Goal: Task Accomplishment & Management: Manage account settings

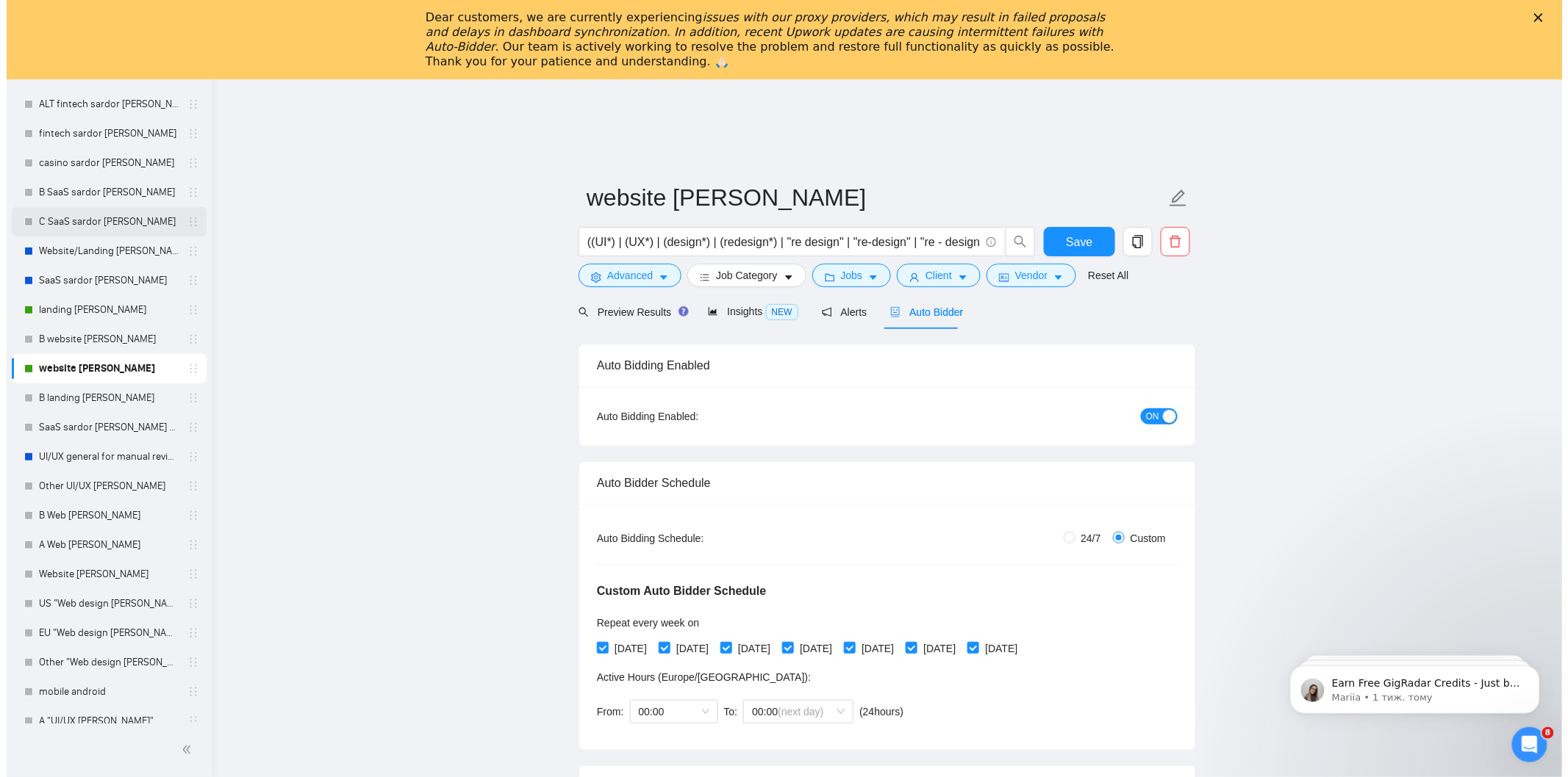
scroll to position [244, 0]
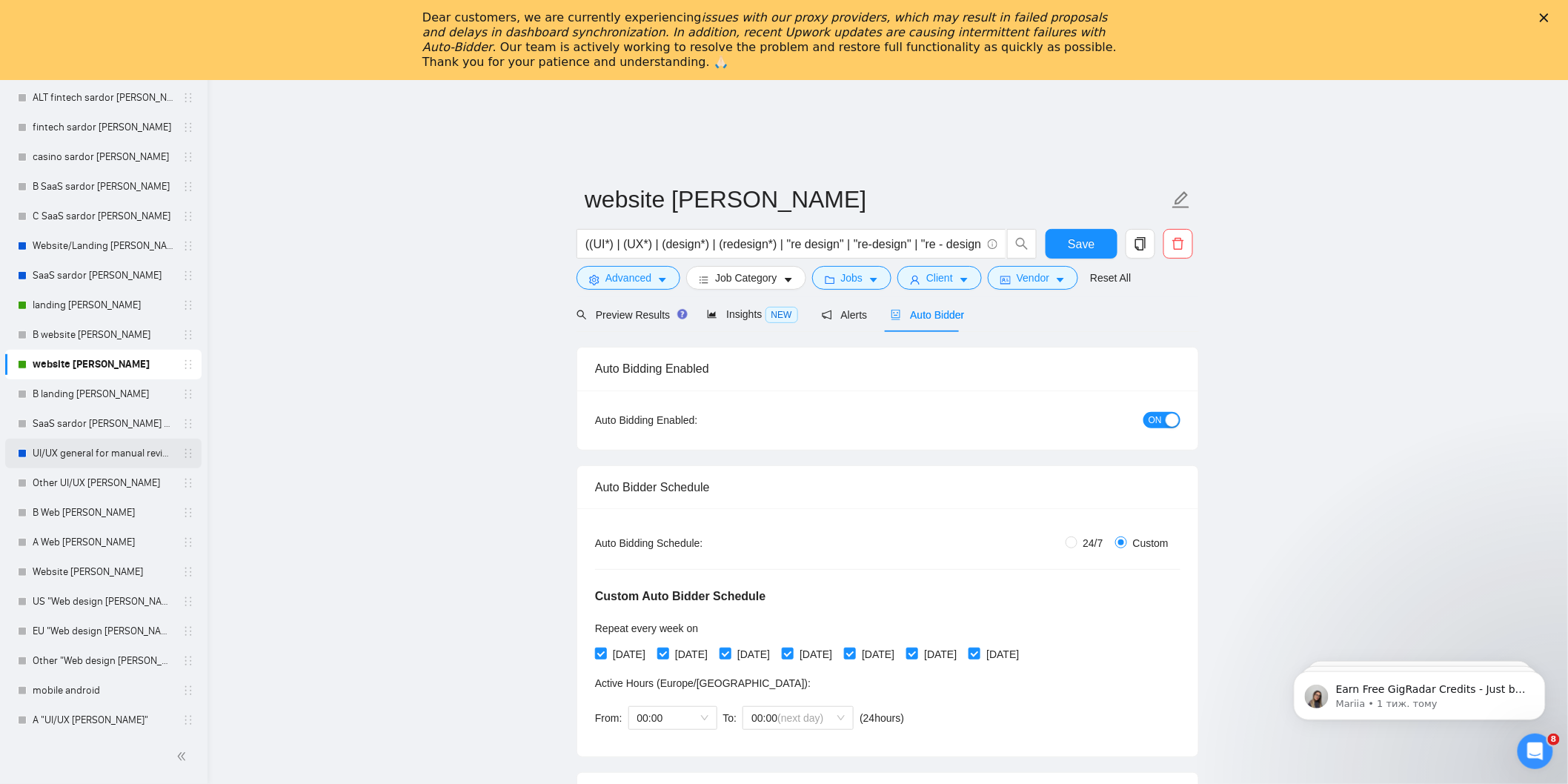
click at [116, 443] on link "UI/UX general for manual review" at bounding box center [103, 453] width 141 height 30
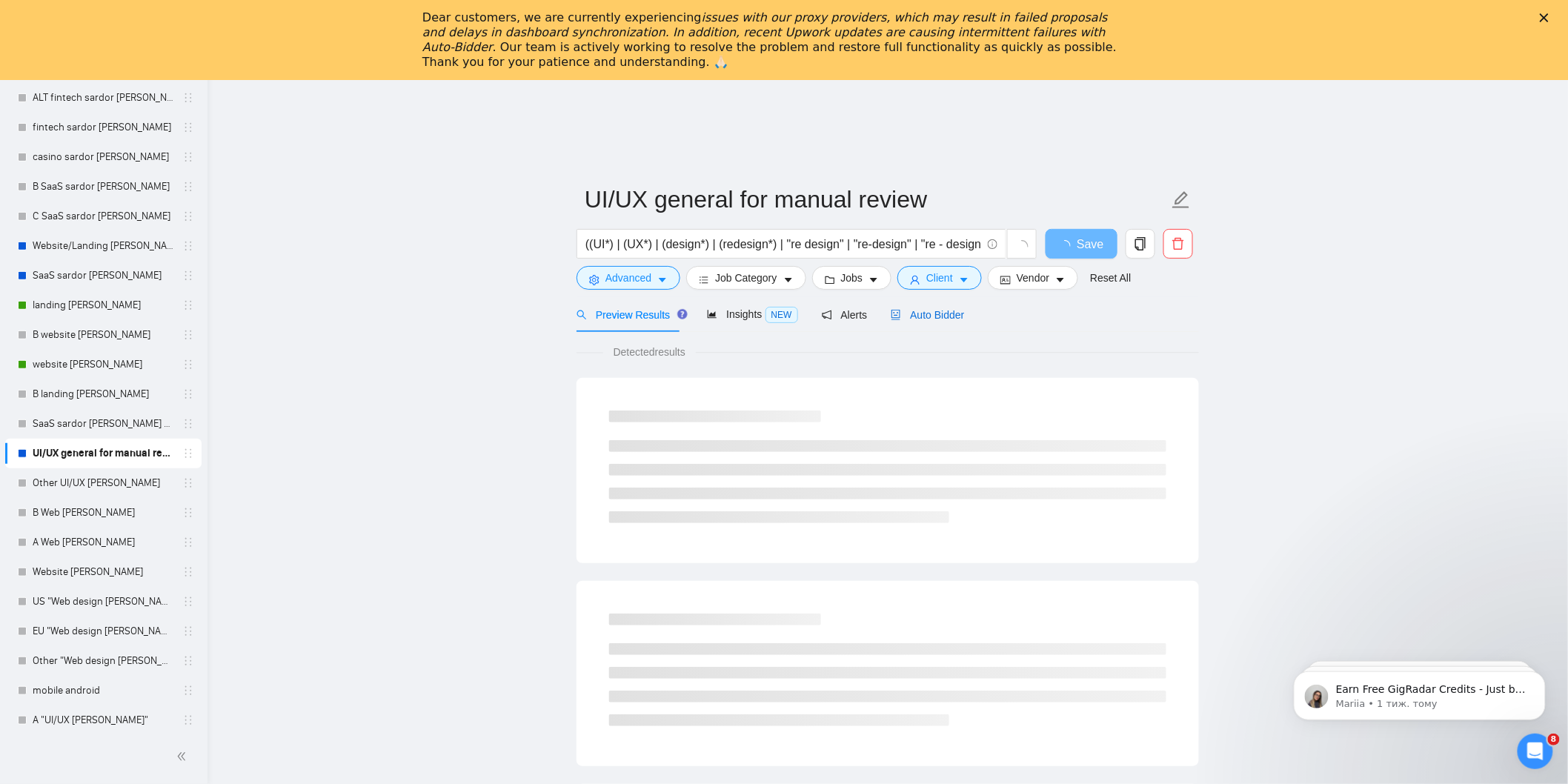
click at [936, 309] on span "Auto Bidder" at bounding box center [926, 314] width 73 height 12
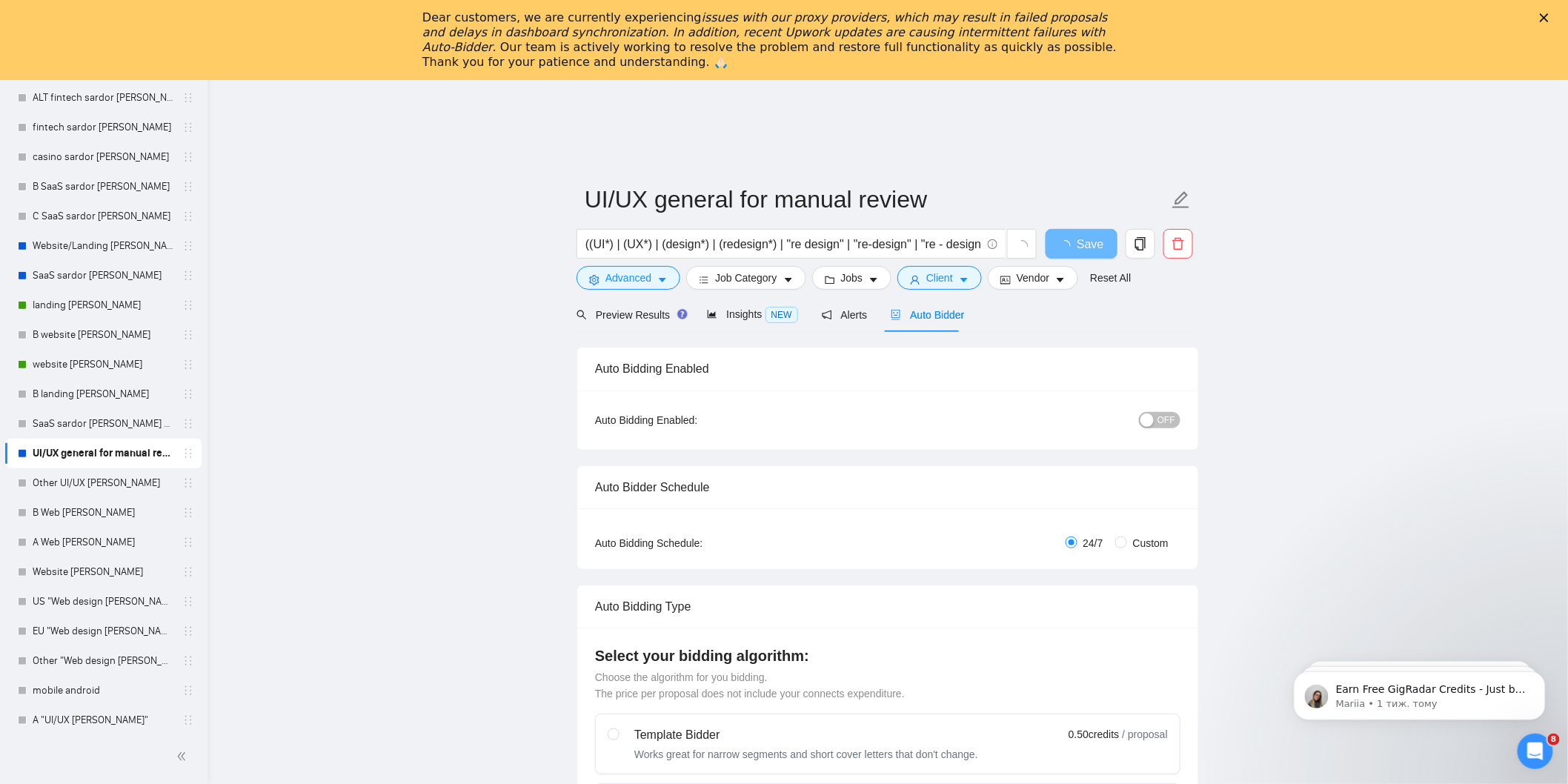
radio input "false"
radio input "true"
checkbox input "true"
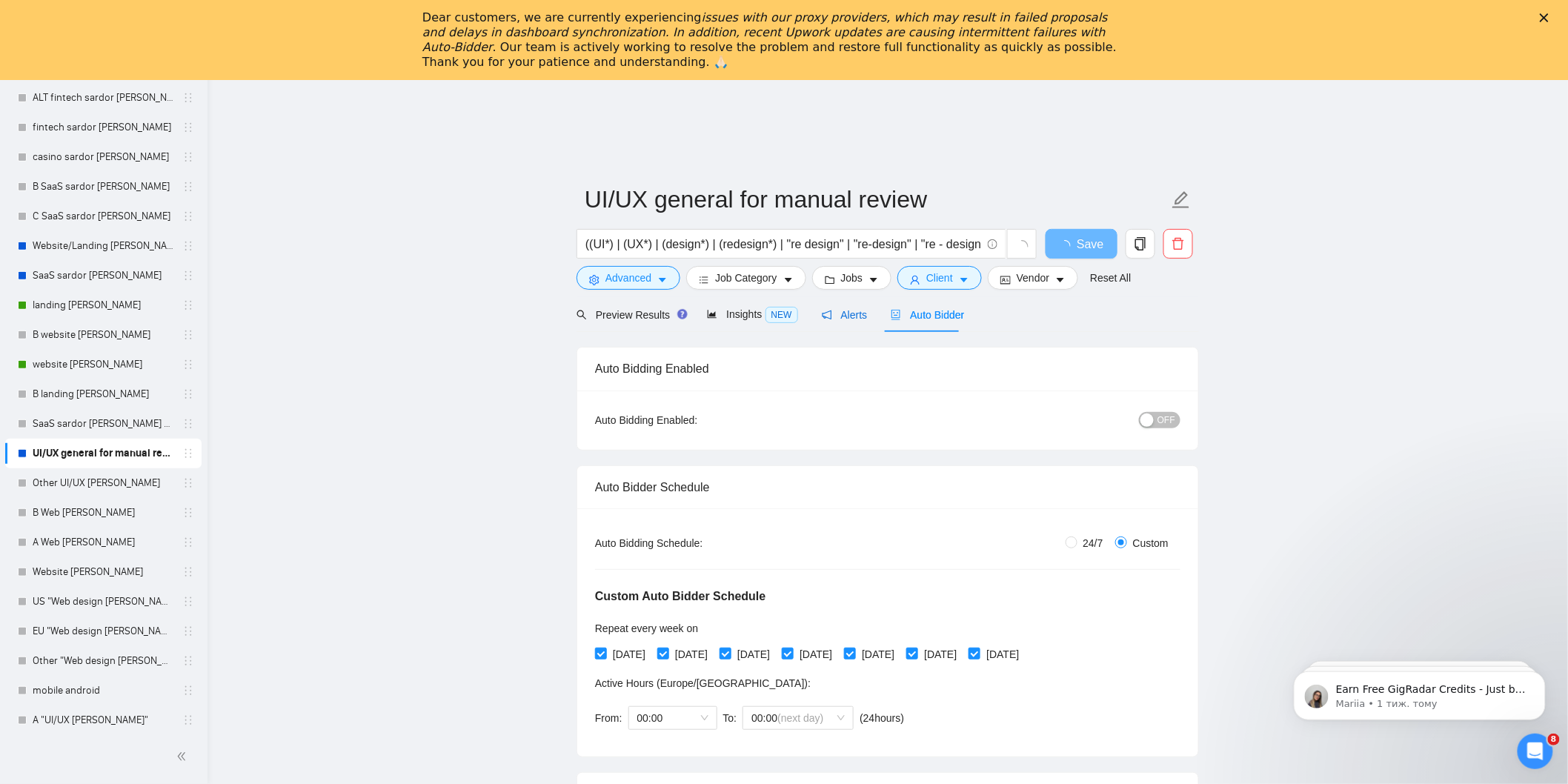
click at [849, 317] on span "Alerts" at bounding box center [844, 314] width 46 height 12
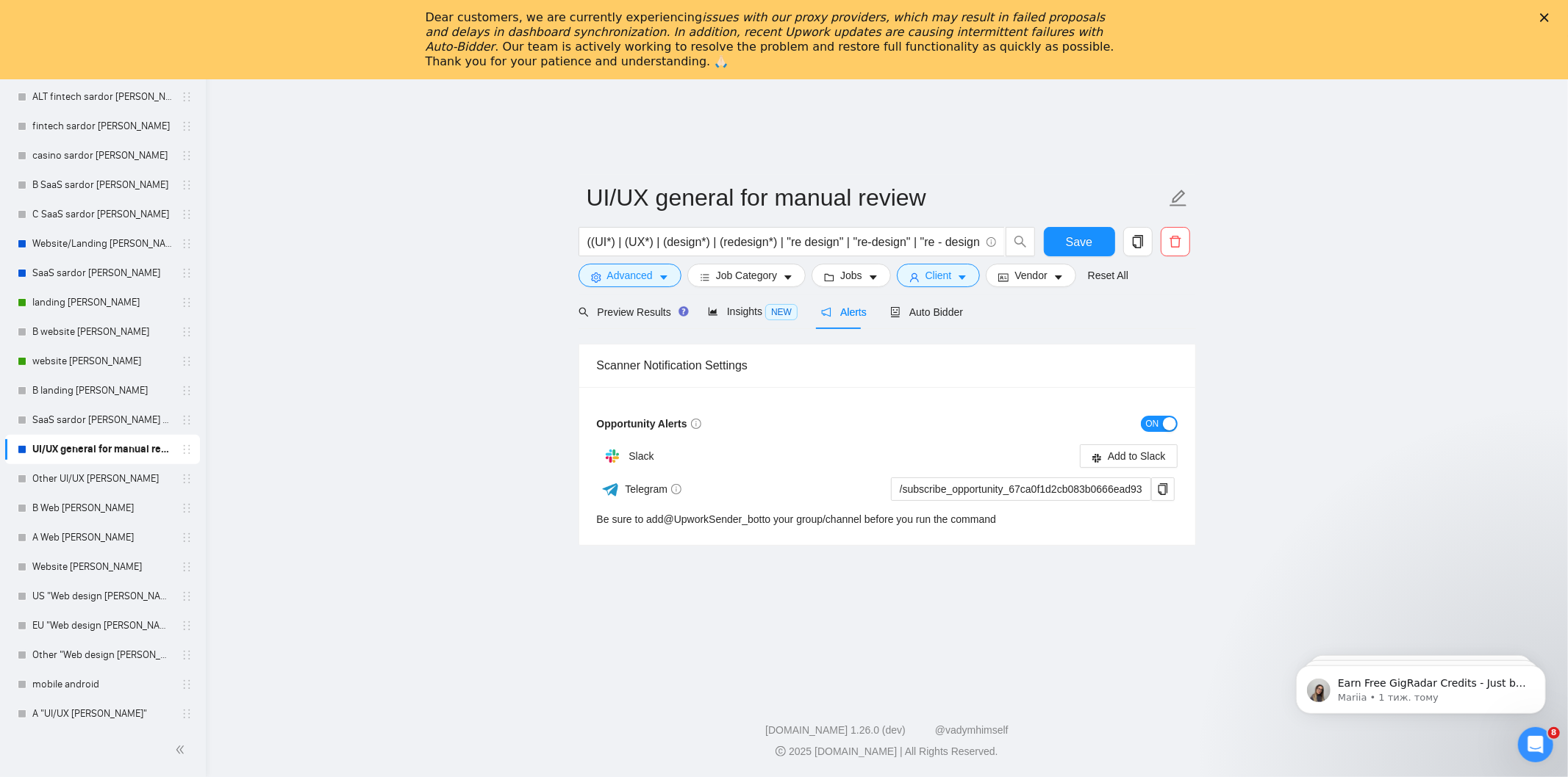
click at [1161, 421] on button "ON" at bounding box center [1159, 424] width 37 height 16
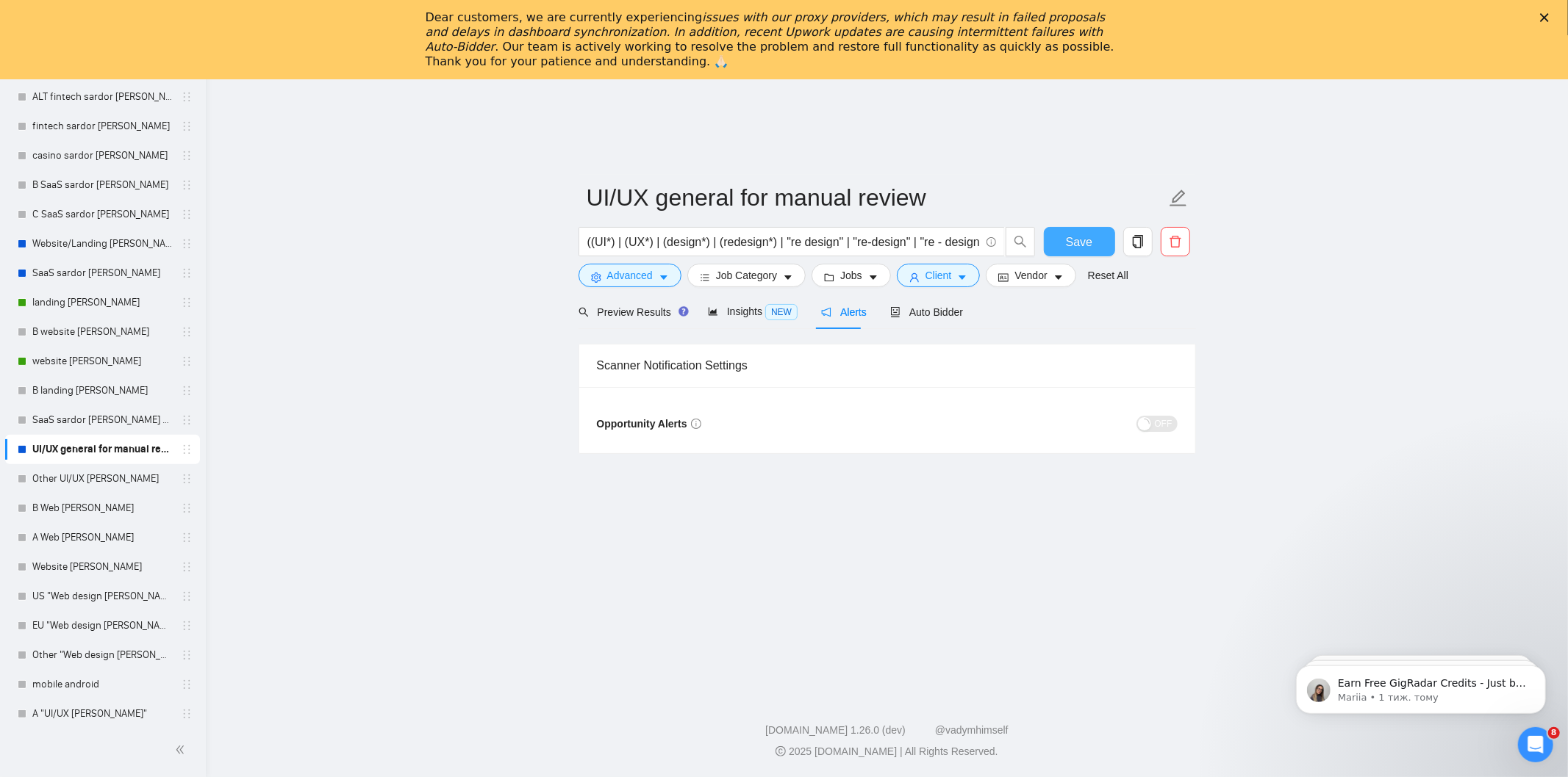
click at [1076, 239] on span "Save" at bounding box center [1079, 242] width 27 height 19
click at [1068, 236] on span "Save" at bounding box center [1079, 242] width 27 height 19
